Goal: Task Accomplishment & Management: Manage account settings

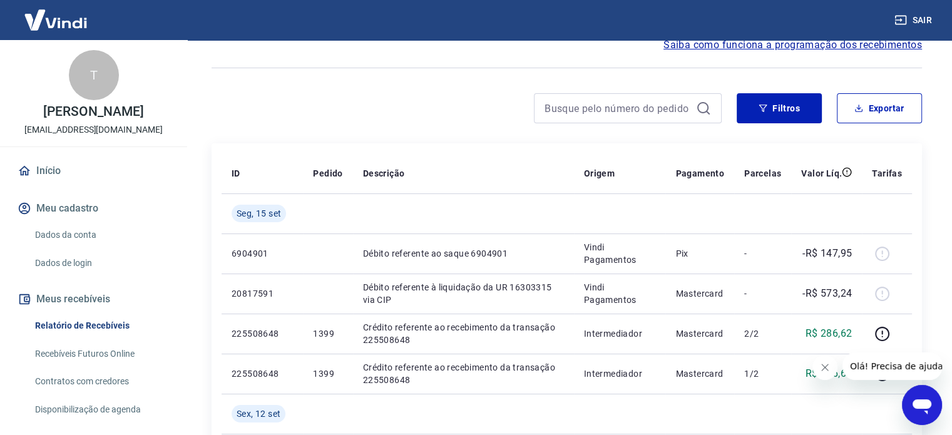
scroll to position [63, 0]
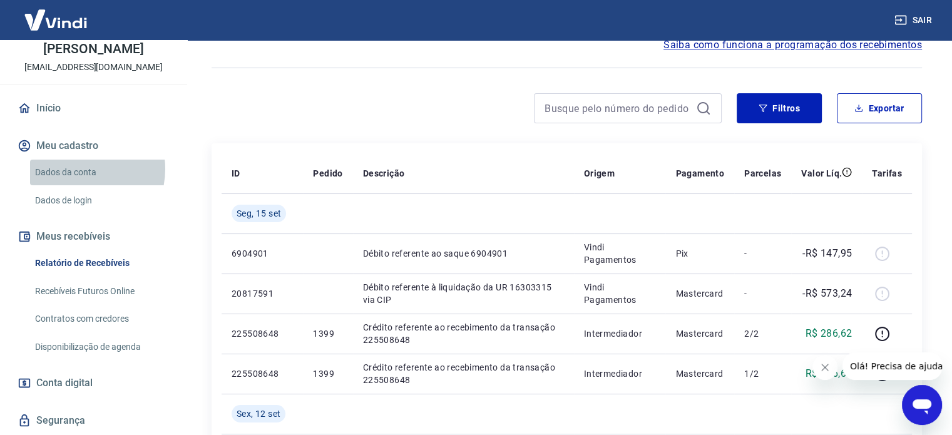
click at [79, 169] on link "Dados da conta" at bounding box center [101, 173] width 142 height 26
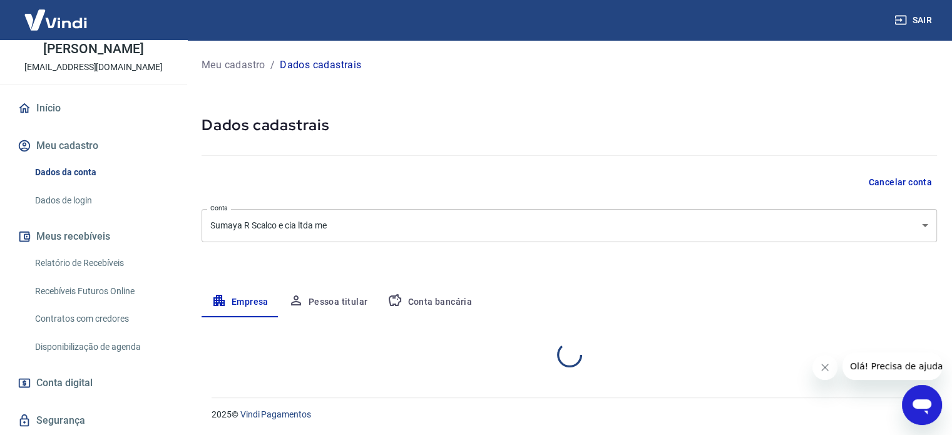
select select "SC"
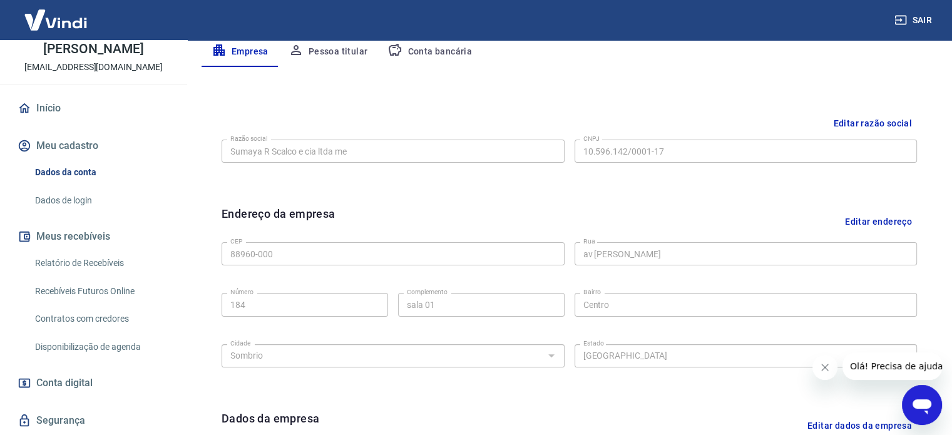
scroll to position [125, 0]
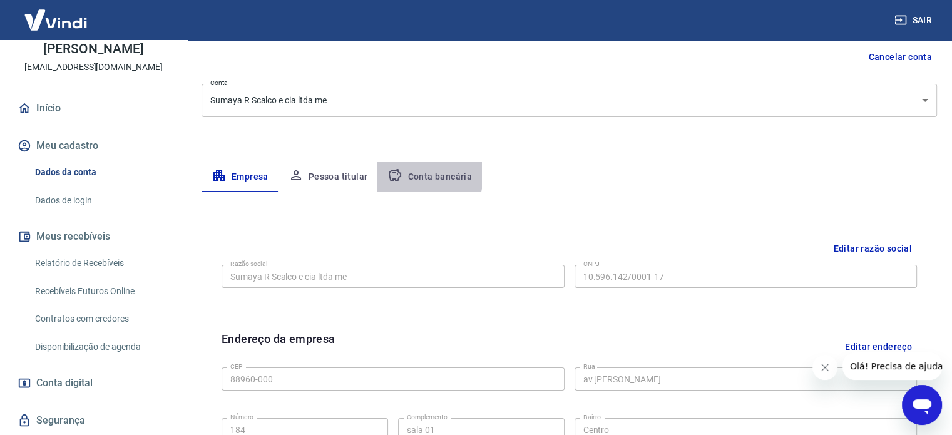
click at [409, 175] on button "Conta bancária" at bounding box center [429, 177] width 104 height 30
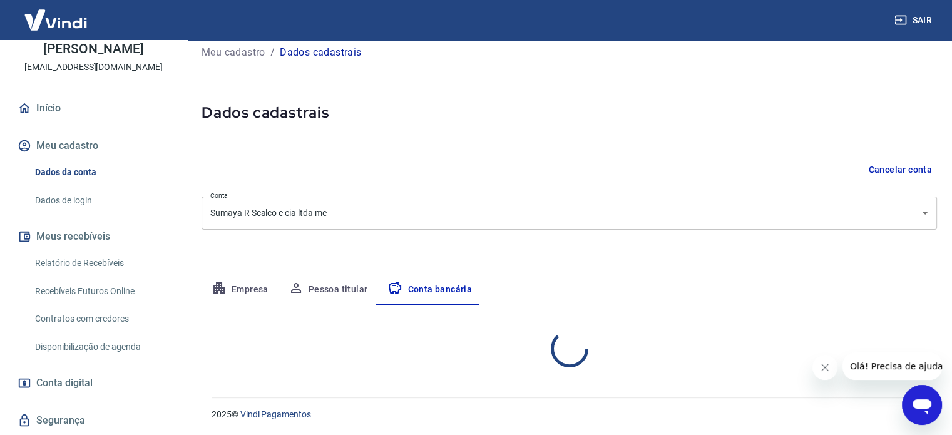
select select "1"
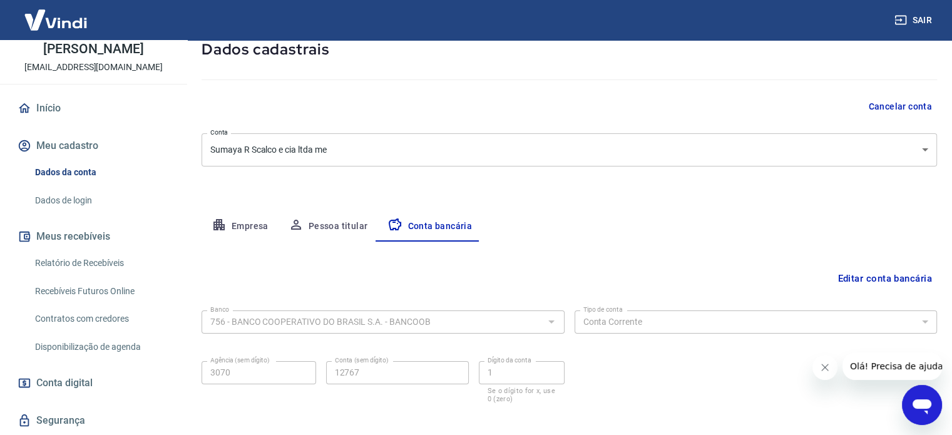
scroll to position [9, 0]
